Goal: Register for event/course

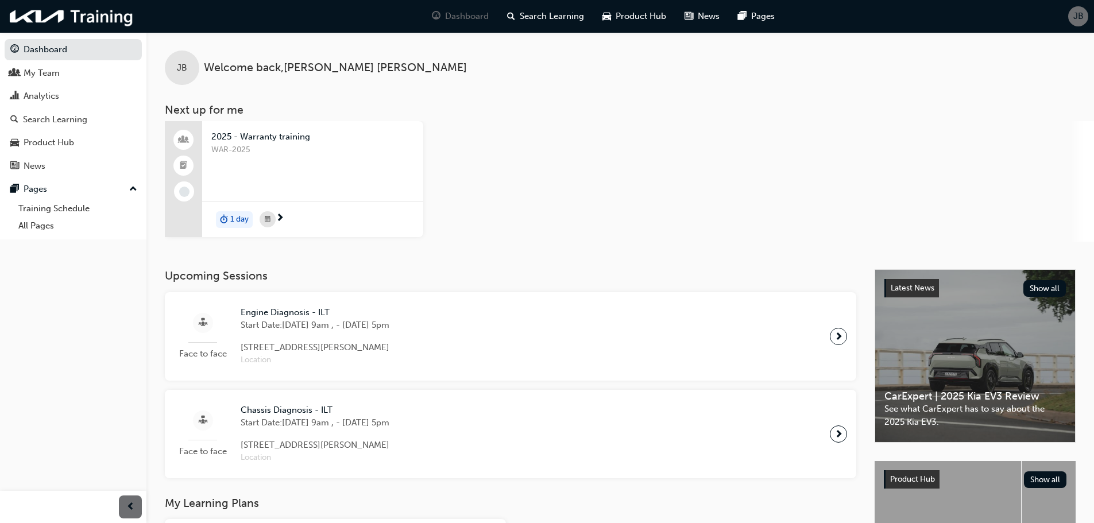
click at [562, 183] on div "2025 - Warranty training WAR-2025 1 day" at bounding box center [629, 181] width 929 height 121
click at [72, 75] on div "My Team" at bounding box center [73, 73] width 126 height 14
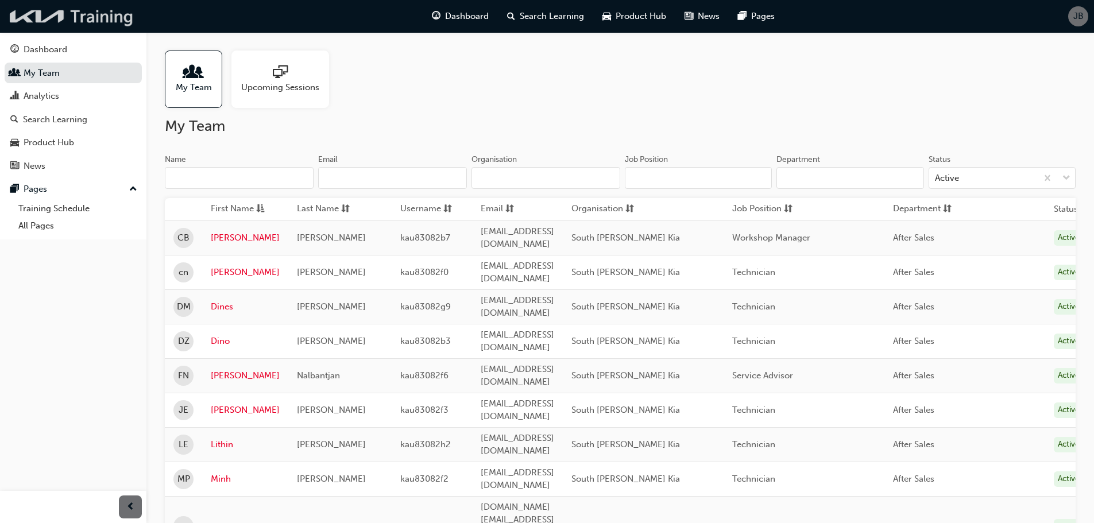
drag, startPoint x: 72, startPoint y: 18, endPoint x: 80, endPoint y: 20, distance: 8.2
click at [72, 18] on img at bounding box center [72, 17] width 132 height 24
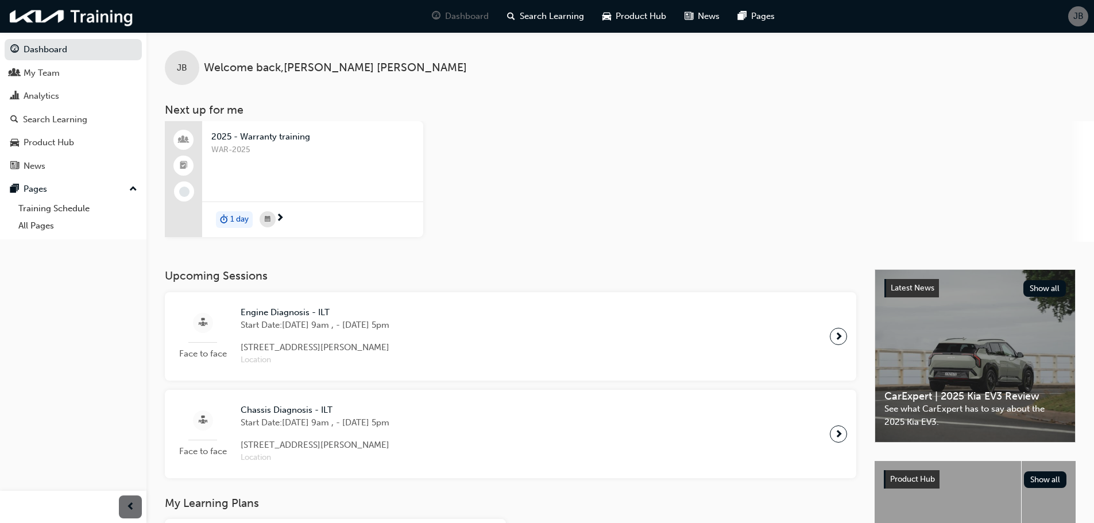
click at [838, 260] on div "JB Welcome back , [PERSON_NAME] Next up for me 2025 - Warranty training WAR-202…" at bounding box center [620, 150] width 948 height 237
